Goal: Task Accomplishment & Management: Complete application form

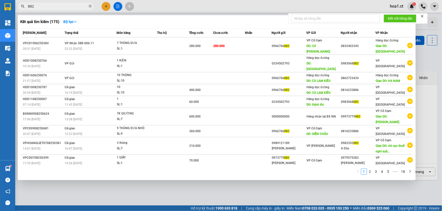
click at [106, 7] on div at bounding box center [221, 105] width 442 height 211
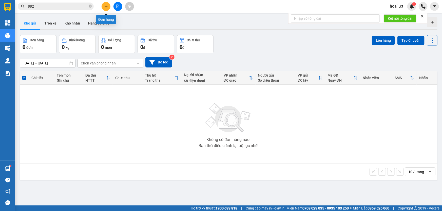
click at [107, 8] on icon "plus" at bounding box center [106, 7] width 4 height 4
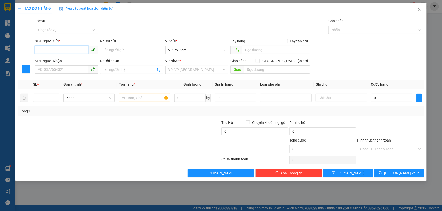
paste input "0989347156"
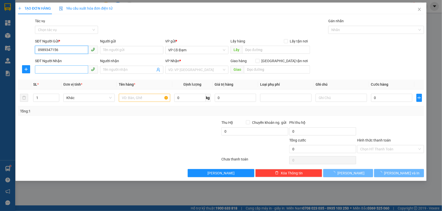
type input "0989347156"
click at [66, 68] on input "SĐT Người Nhận" at bounding box center [61, 70] width 53 height 8
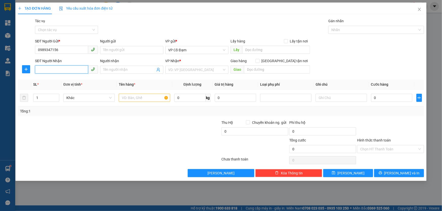
paste input "038362638"
type input "038362638"
click at [265, 69] on input "text" at bounding box center [277, 70] width 66 height 8
type input "[PERSON_NAME]"
click at [191, 67] on input "search" at bounding box center [194, 70] width 53 height 8
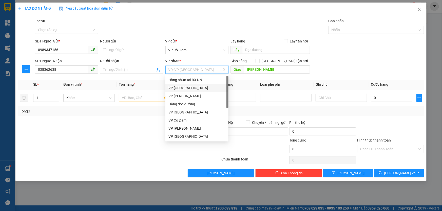
click at [186, 87] on div "VP [GEOGRAPHIC_DATA]" at bounding box center [196, 88] width 57 height 6
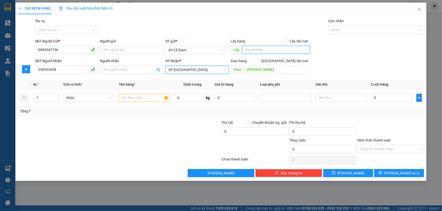
click at [268, 49] on input "text" at bounding box center [276, 50] width 68 height 8
type input "[PERSON_NAME]"
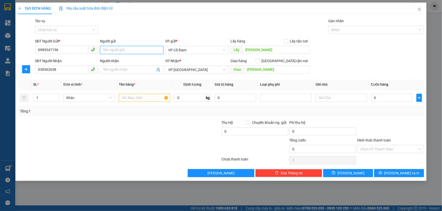
click at [123, 52] on input "Người gửi" at bounding box center [131, 50] width 63 height 8
type input "D"
type input "ĐL Loan Toại"
click at [141, 100] on input "text" at bounding box center [144, 98] width 51 height 8
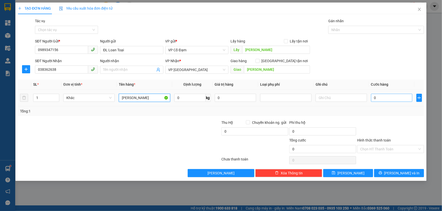
type input "[PERSON_NAME]"
click at [379, 97] on input "0" at bounding box center [391, 98] width 41 height 8
click at [366, 69] on div "SĐT Người Nhận 038362638 Người nhận Tên người nhận VP Nhận * VP [PERSON_NAME] h…" at bounding box center [229, 67] width 391 height 18
click at [69, 30] on input "Tác vụ" at bounding box center [64, 30] width 53 height 8
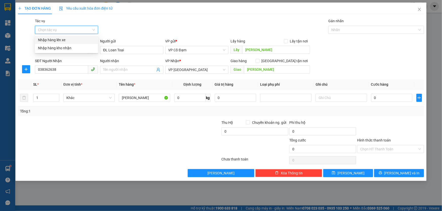
click at [67, 42] on div "Nhập hàng lên xe" at bounding box center [66, 40] width 57 height 6
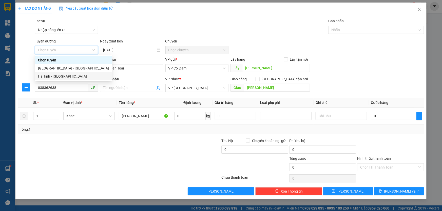
click at [64, 75] on div "Hà Tĩnh - [GEOGRAPHIC_DATA]" at bounding box center [73, 77] width 71 height 6
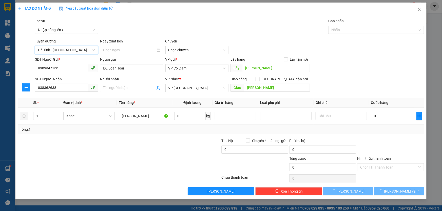
type input "[DATE]"
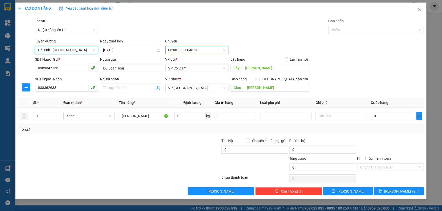
click at [195, 52] on span "06:00 - 38H-048.28" at bounding box center [196, 50] width 57 height 8
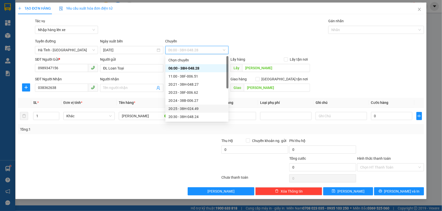
click at [194, 108] on div "20:25 - 38H-024.49" at bounding box center [196, 109] width 57 height 6
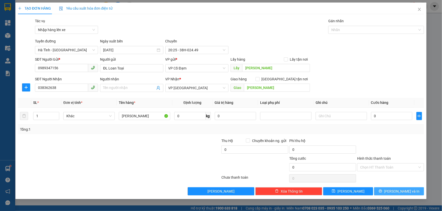
click at [382, 190] on icon "printer" at bounding box center [380, 191] width 3 height 3
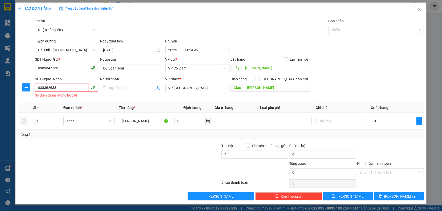
click at [57, 86] on input "038362638" at bounding box center [61, 88] width 53 height 8
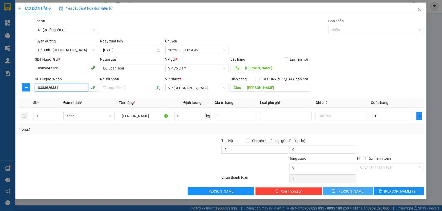
type input "0383626381"
click at [353, 193] on span "[PERSON_NAME]" at bounding box center [350, 192] width 27 height 6
